Goal: Information Seeking & Learning: Find specific fact

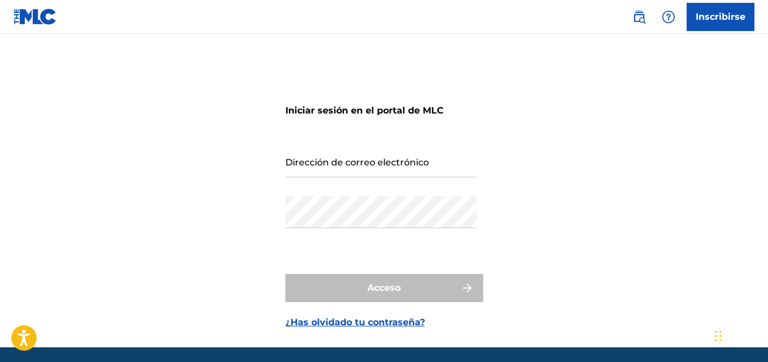
click at [453, 168] on input "Dirección de correo electrónico" at bounding box center [381, 161] width 191 height 32
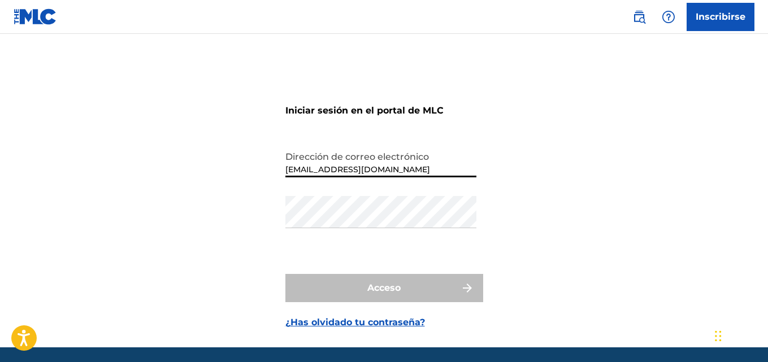
type input "[EMAIL_ADDRESS][DOMAIN_NAME]"
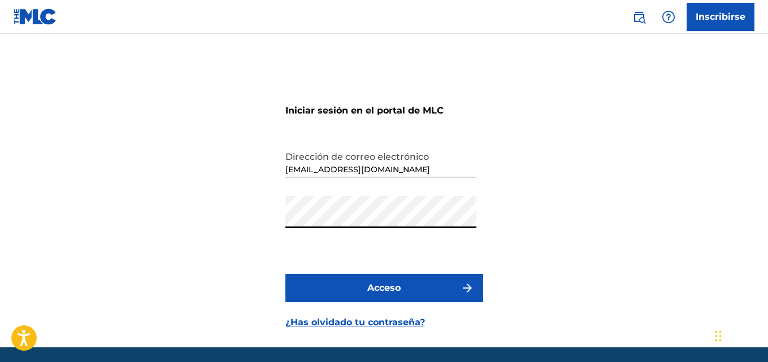
click at [286, 274] on button "Acceso" at bounding box center [385, 288] width 198 height 28
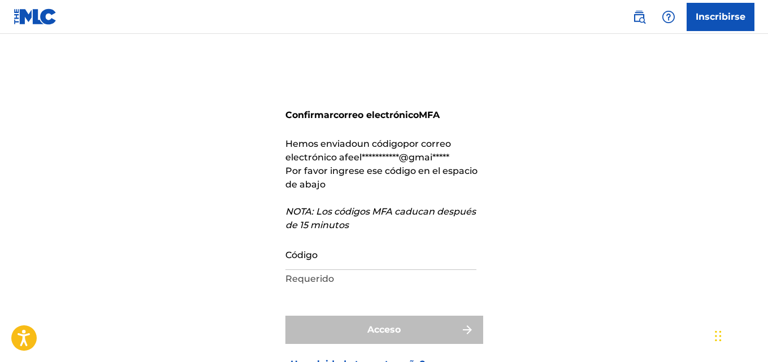
click at [352, 255] on input "Código" at bounding box center [381, 254] width 191 height 32
paste input "720509"
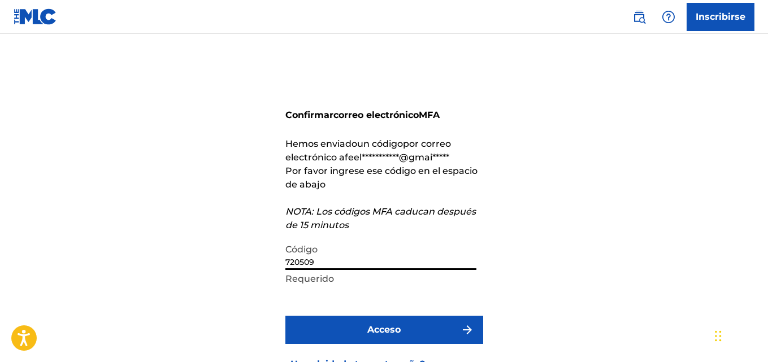
type input "720509"
click at [383, 328] on font "Acceso" at bounding box center [383, 330] width 33 height 11
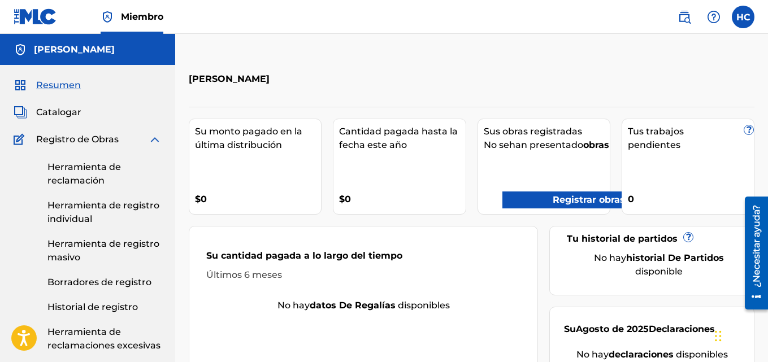
click at [561, 205] on font "Registrar obras" at bounding box center [589, 199] width 72 height 11
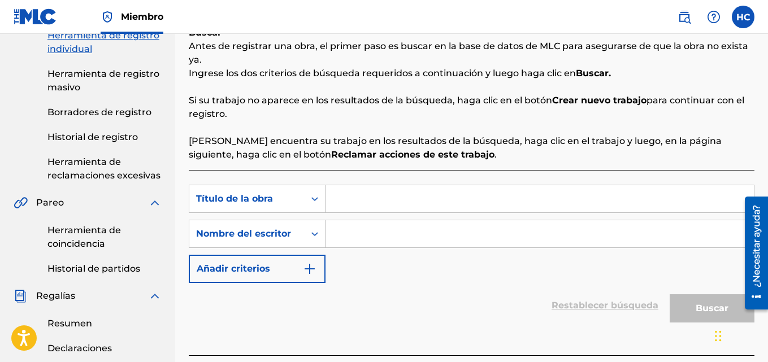
scroll to position [174, 0]
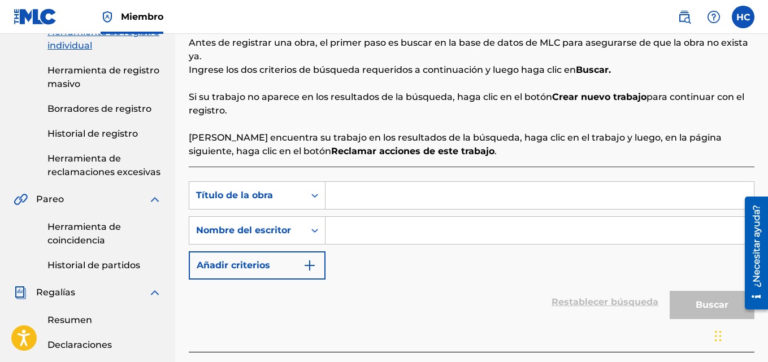
click at [478, 194] on input "Formulario de búsqueda" at bounding box center [540, 195] width 429 height 27
type input "trofeo"
click at [434, 233] on input "Formulario de búsqueda" at bounding box center [540, 230] width 429 height 27
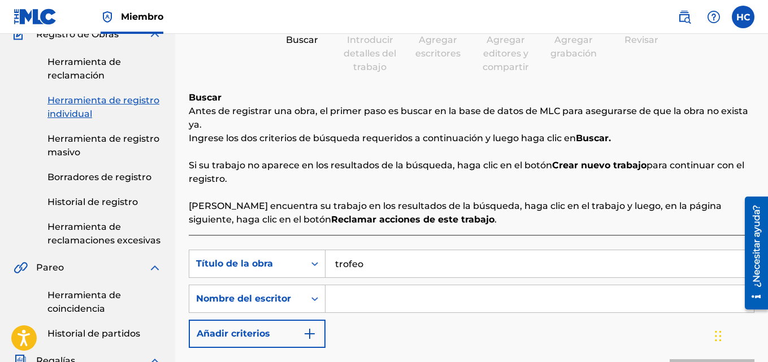
scroll to position [0, 0]
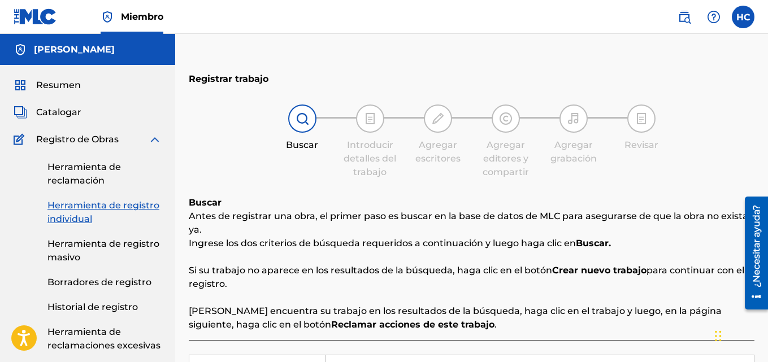
click at [66, 111] on font "Catalogar" at bounding box center [58, 112] width 45 height 11
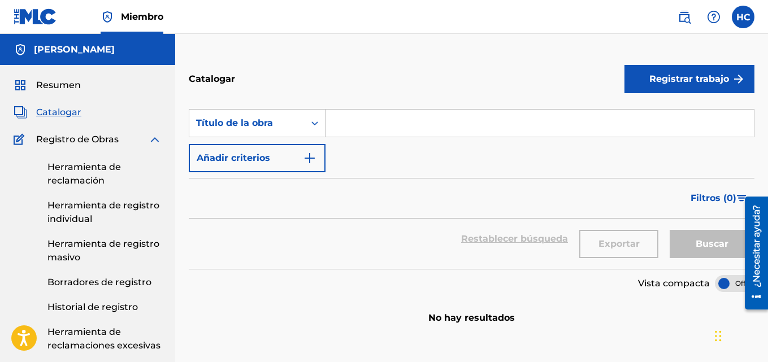
click at [152, 20] on font "Miembro" at bounding box center [142, 16] width 42 height 11
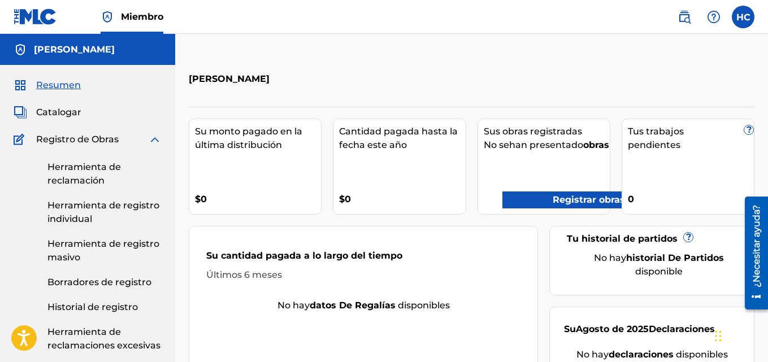
click at [745, 15] on label at bounding box center [743, 17] width 23 height 23
click at [743, 17] on input "HC [PERSON_NAME] [EMAIL_ADDRESS][DOMAIN_NAME] Preferencias de notificación Perf…" at bounding box center [743, 17] width 0 height 0
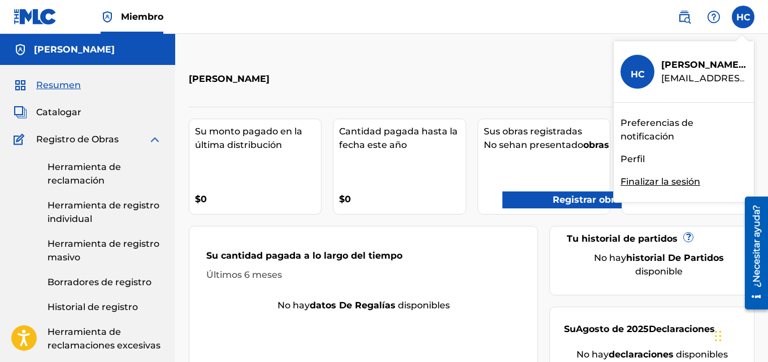
click at [638, 156] on font "Perfil" at bounding box center [633, 159] width 24 height 11
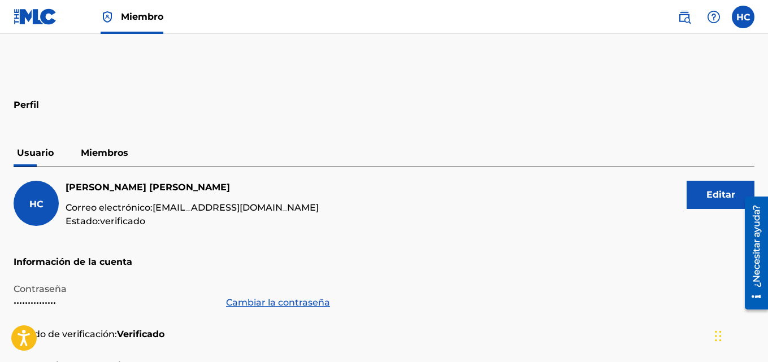
click at [49, 21] on img at bounding box center [36, 16] width 44 height 16
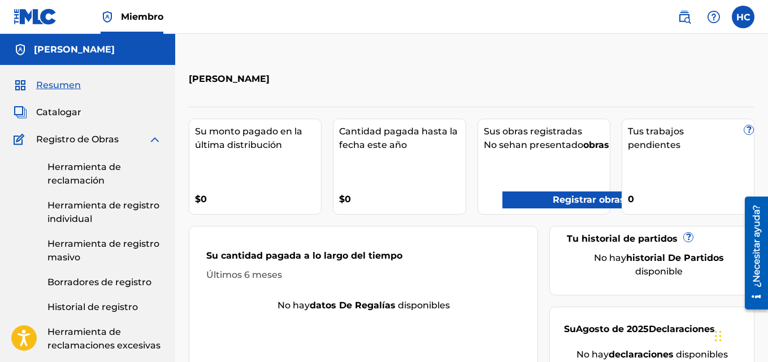
click at [688, 22] on img at bounding box center [685, 17] width 14 height 14
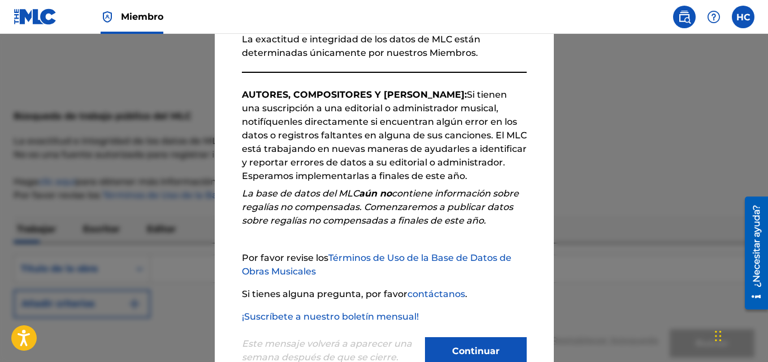
scroll to position [176, 0]
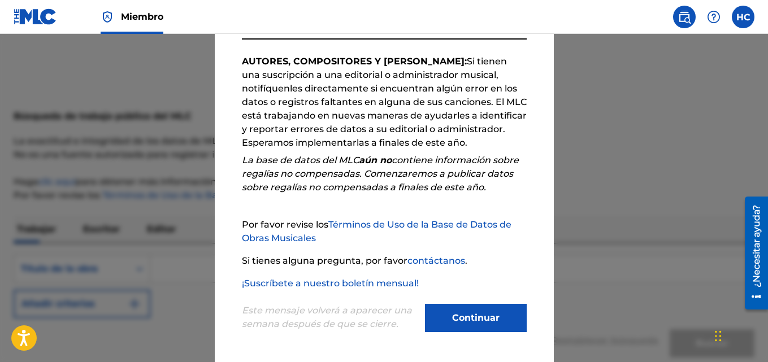
click at [482, 326] on button "Continuar" at bounding box center [476, 318] width 102 height 28
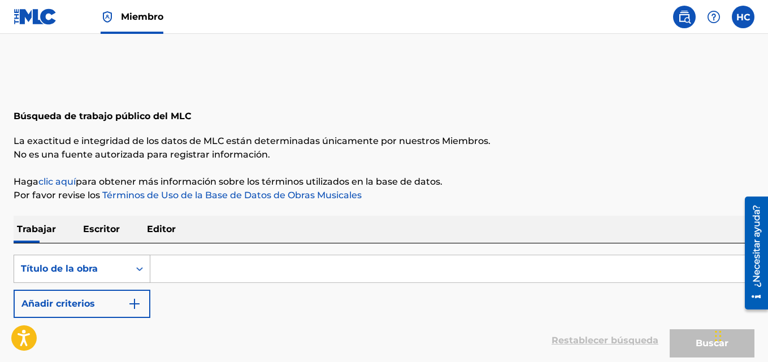
click at [140, 280] on div "Título de la obra" at bounding box center [82, 269] width 137 height 28
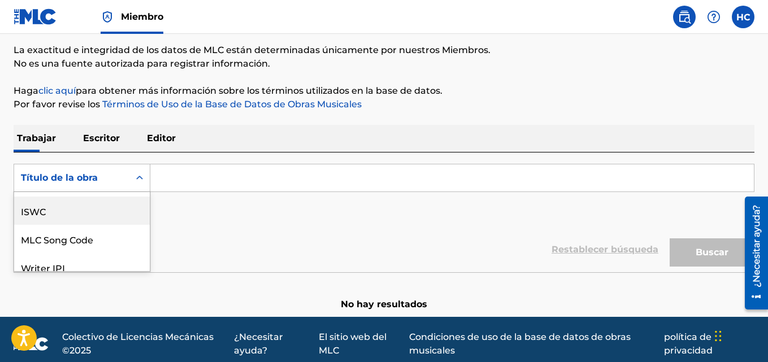
scroll to position [0, 0]
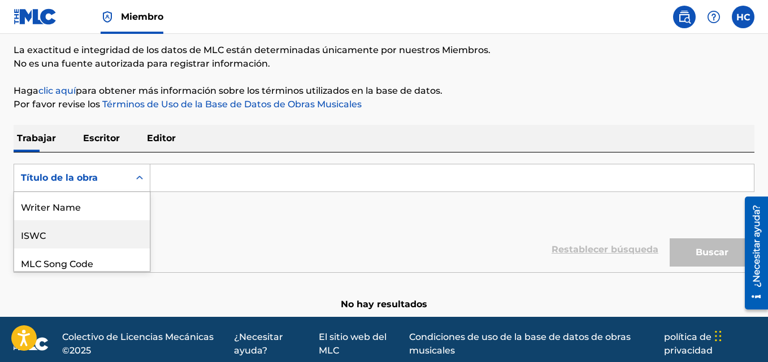
click at [131, 243] on div "ISWC" at bounding box center [82, 234] width 136 height 28
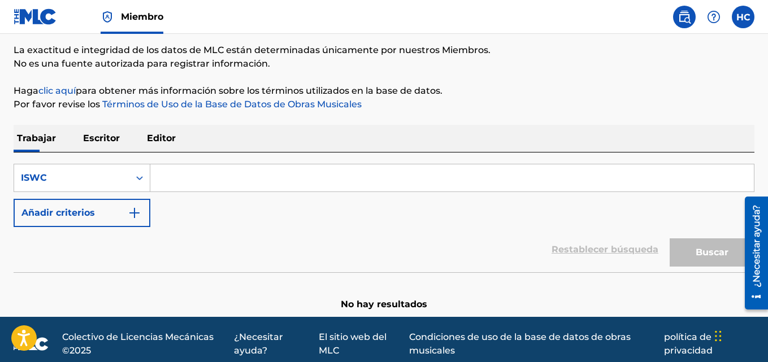
click at [291, 172] on input "Formulario de búsqueda" at bounding box center [452, 178] width 604 height 27
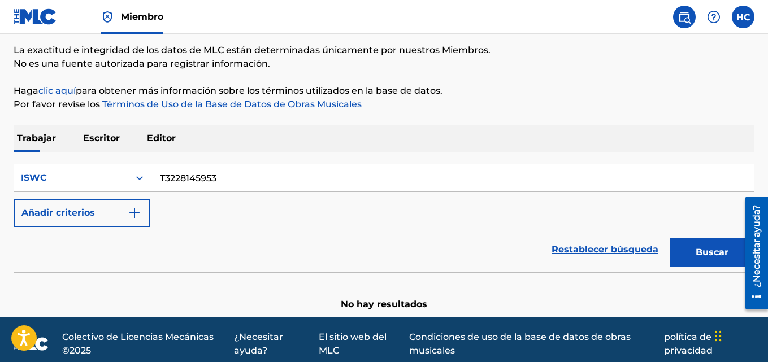
type input "T3228145953"
click at [695, 246] on button "Buscar" at bounding box center [712, 253] width 85 height 28
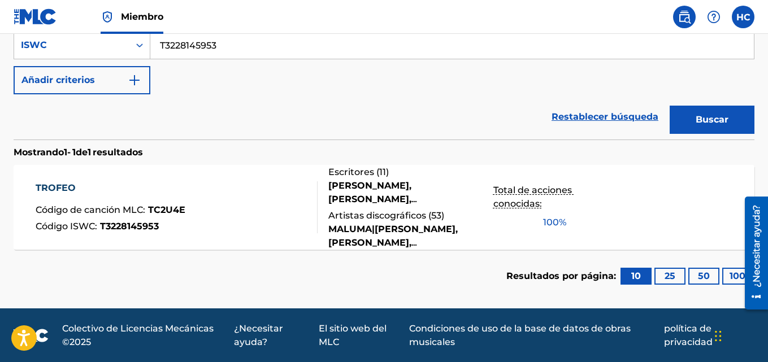
scroll to position [224, 0]
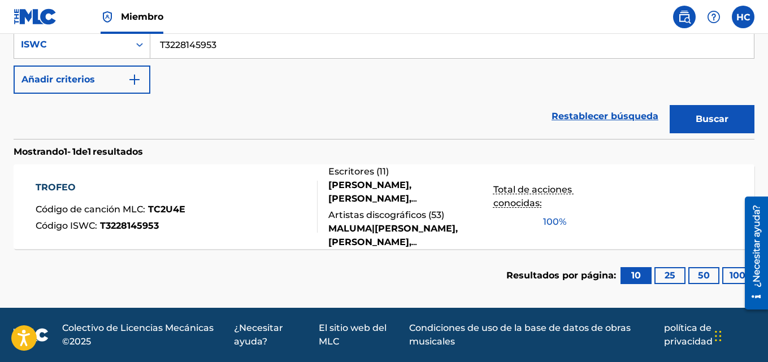
click at [226, 191] on div "TROFEO Código de canción MLC : TC2U4E Código ISWC : T3228145953" at bounding box center [177, 207] width 282 height 52
